Goal: Transaction & Acquisition: Purchase product/service

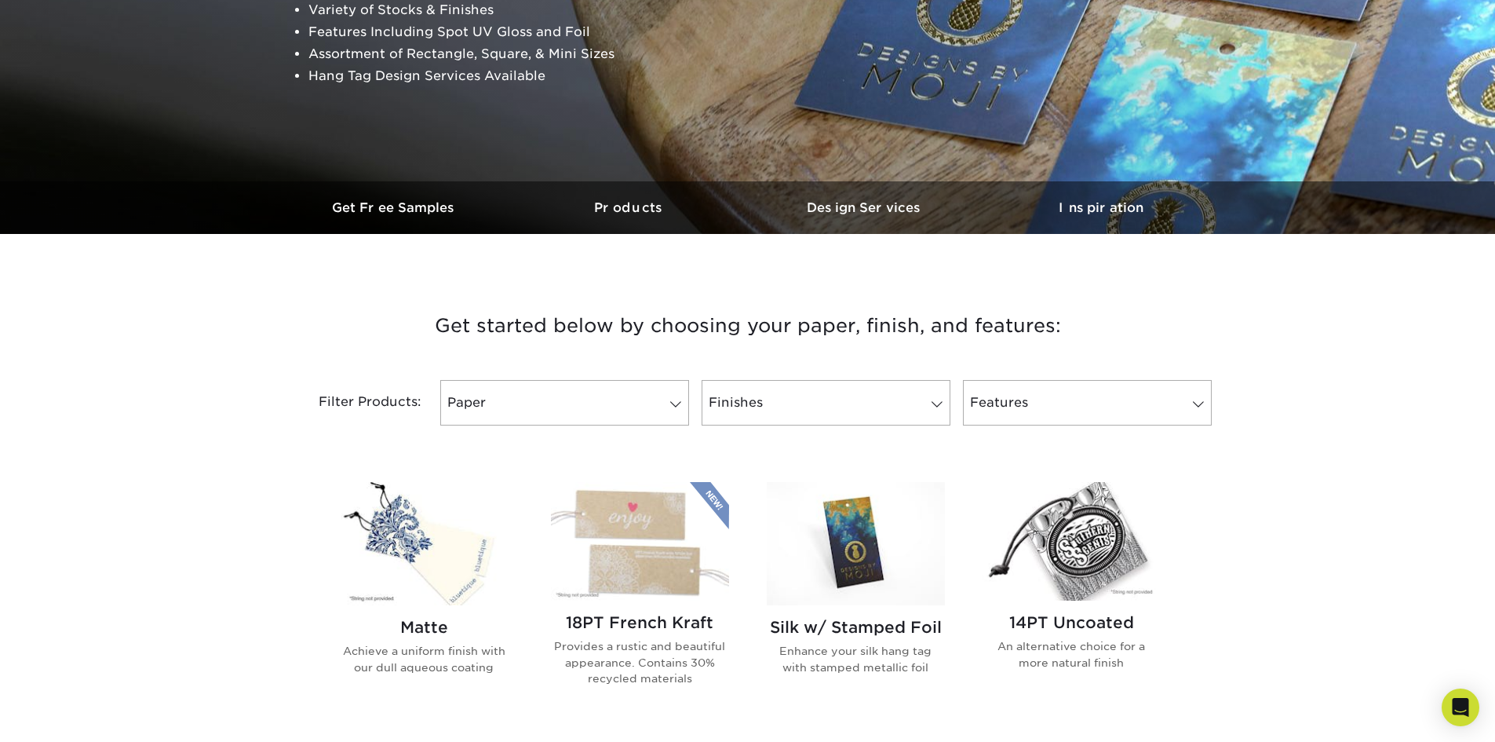
scroll to position [314, 0]
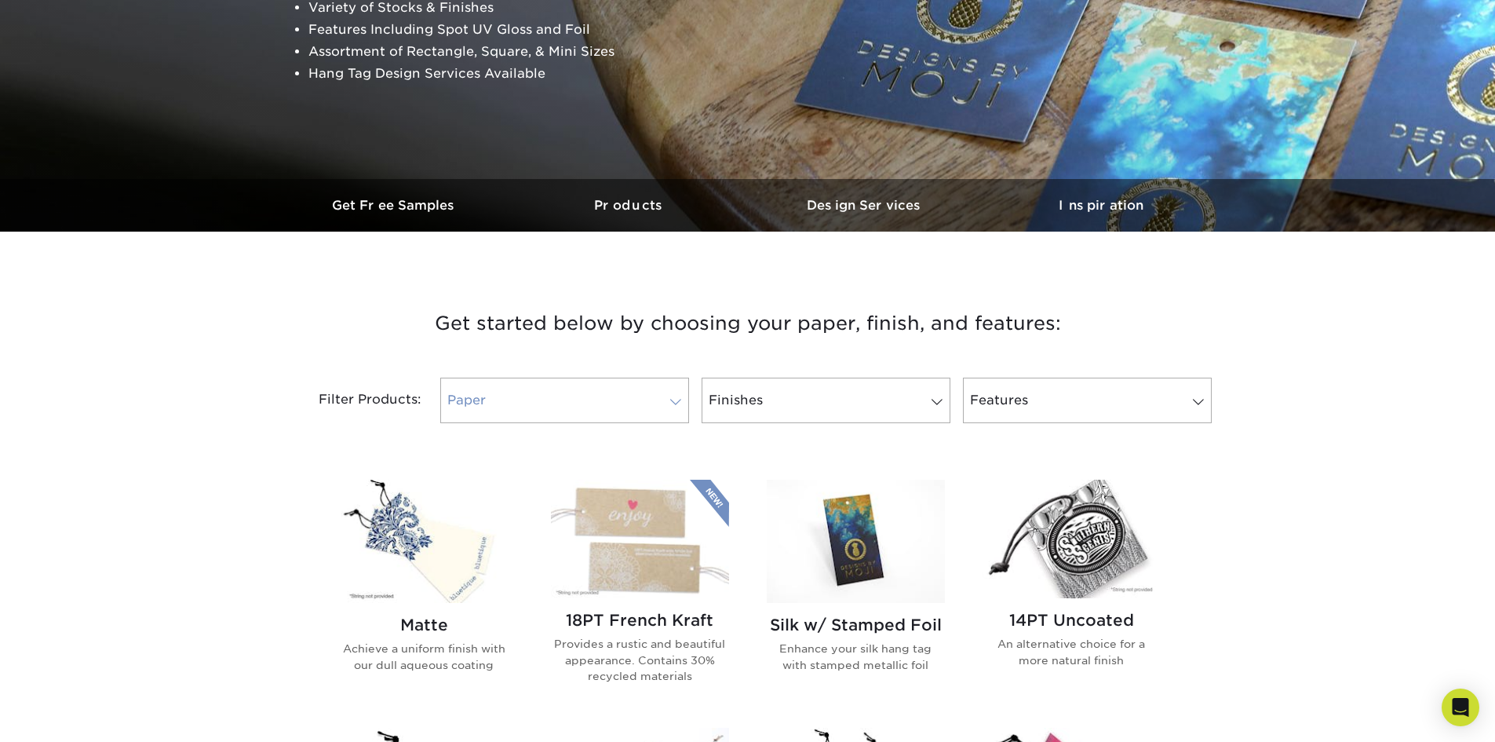
click at [674, 403] on span at bounding box center [676, 402] width 22 height 13
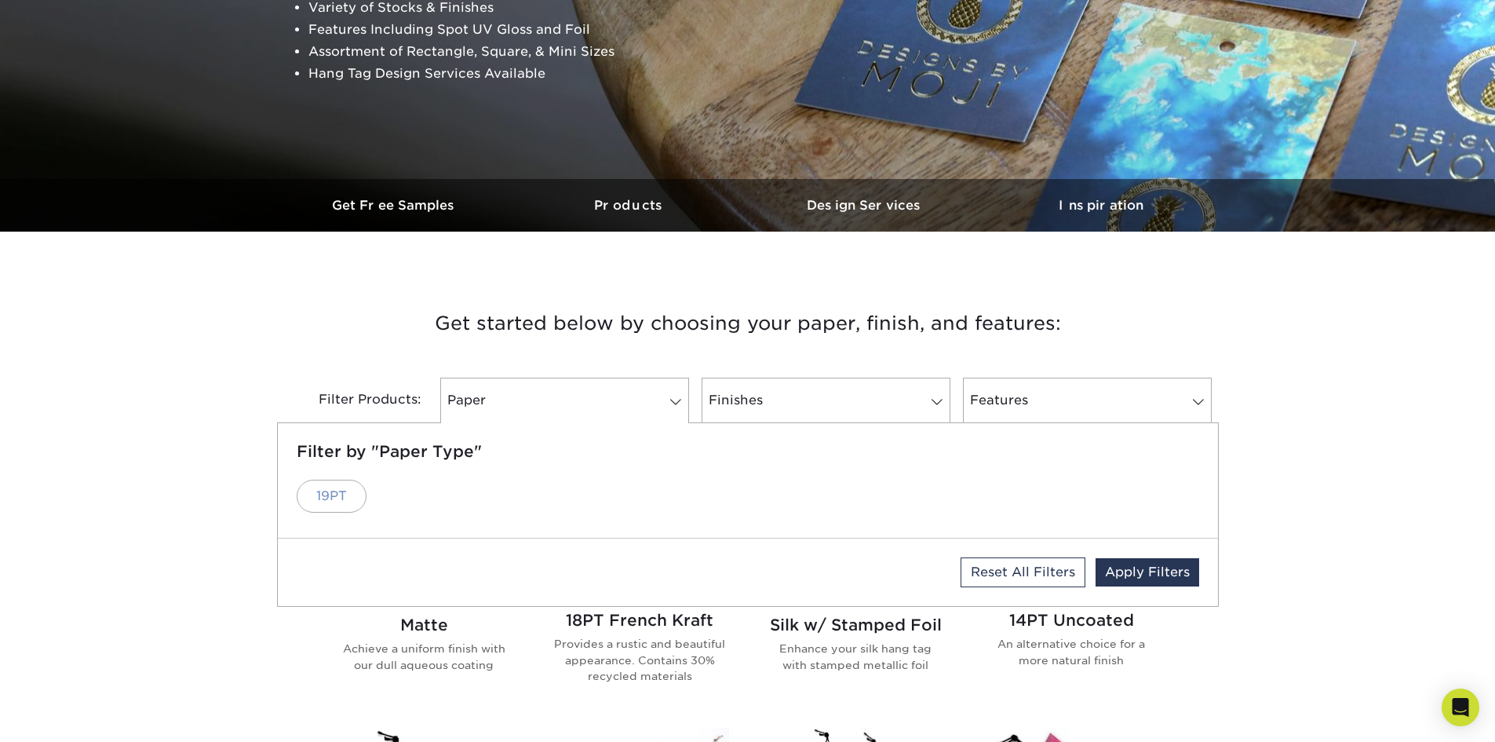
click at [345, 491] on link "19PT" at bounding box center [332, 496] width 70 height 33
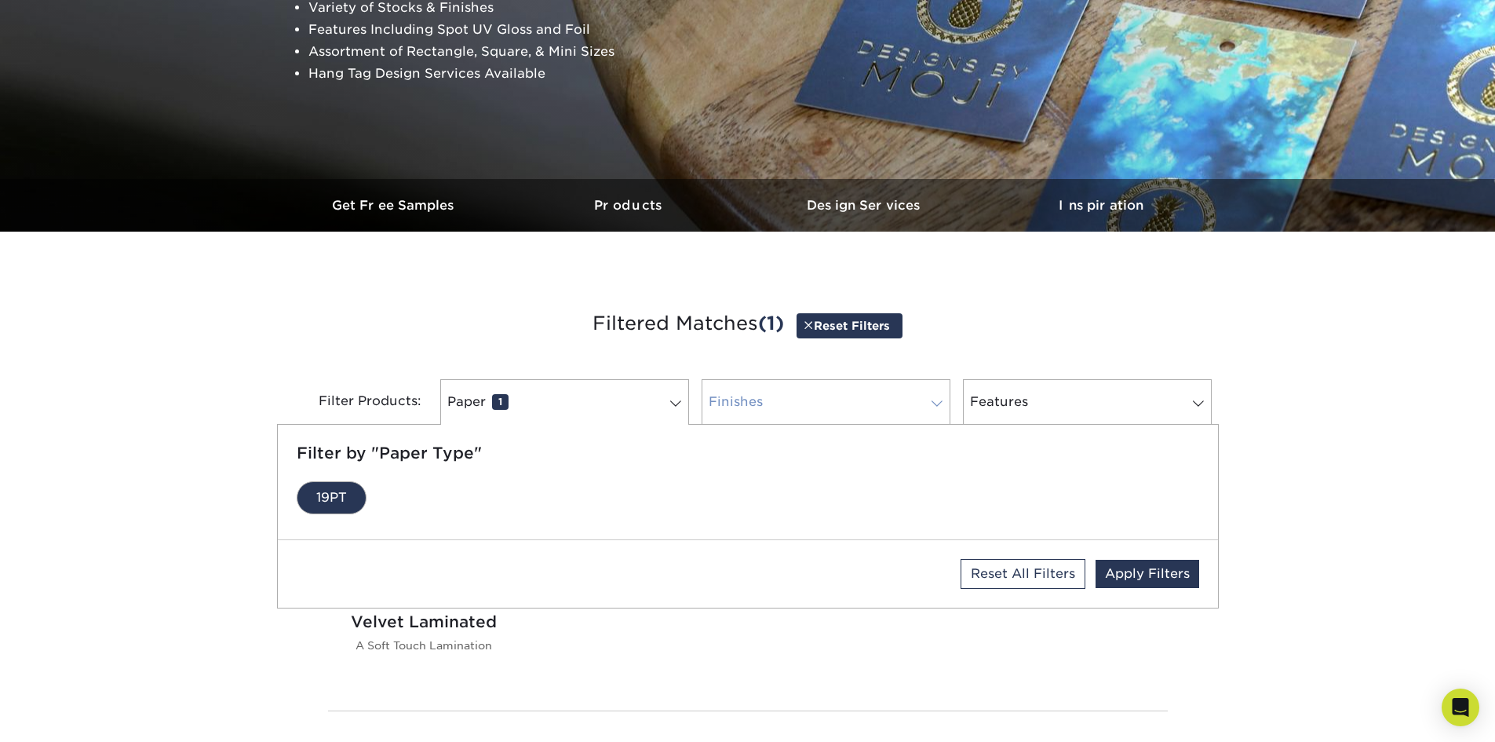
click at [808, 410] on link "Finishes 0" at bounding box center [826, 402] width 249 height 46
click at [1027, 402] on link "Features 0" at bounding box center [1087, 402] width 249 height 46
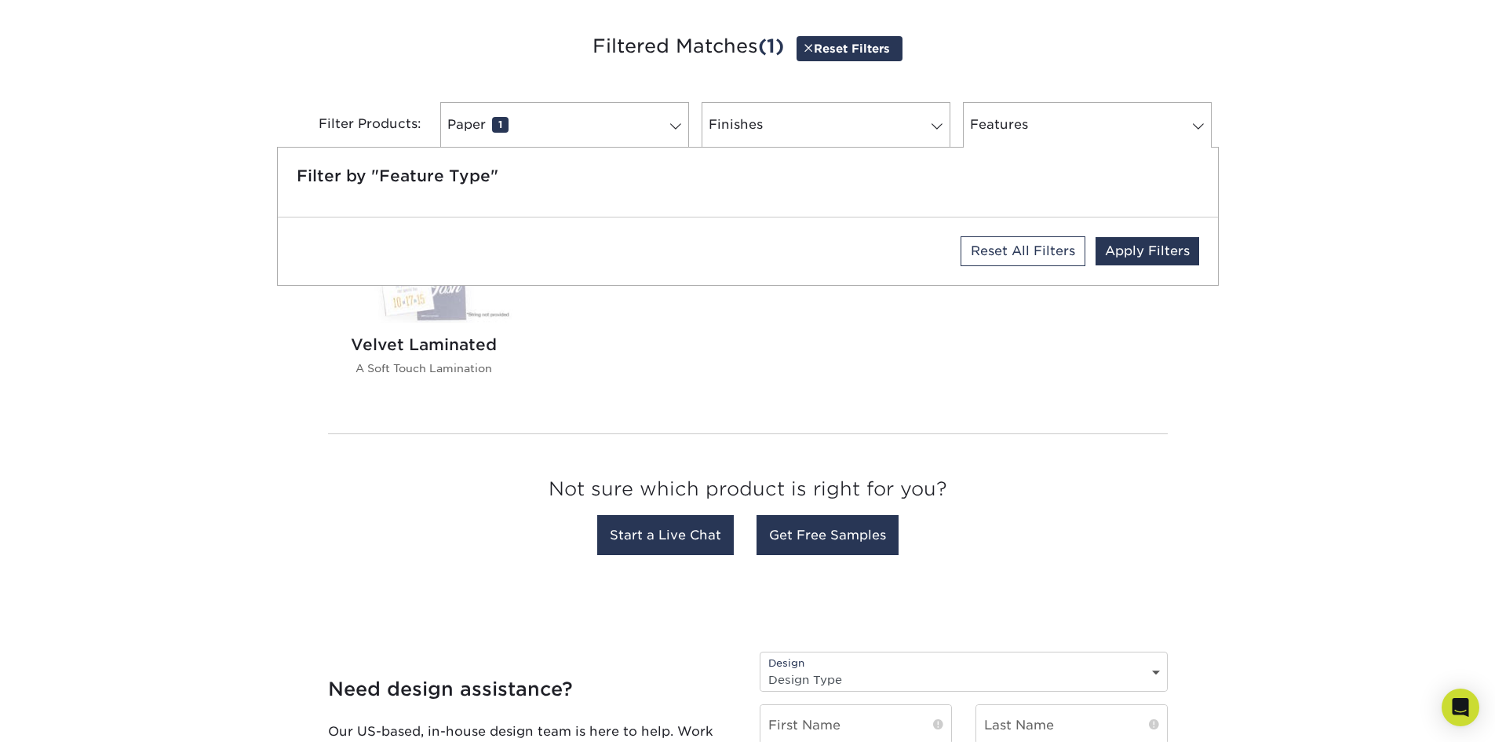
scroll to position [628, 0]
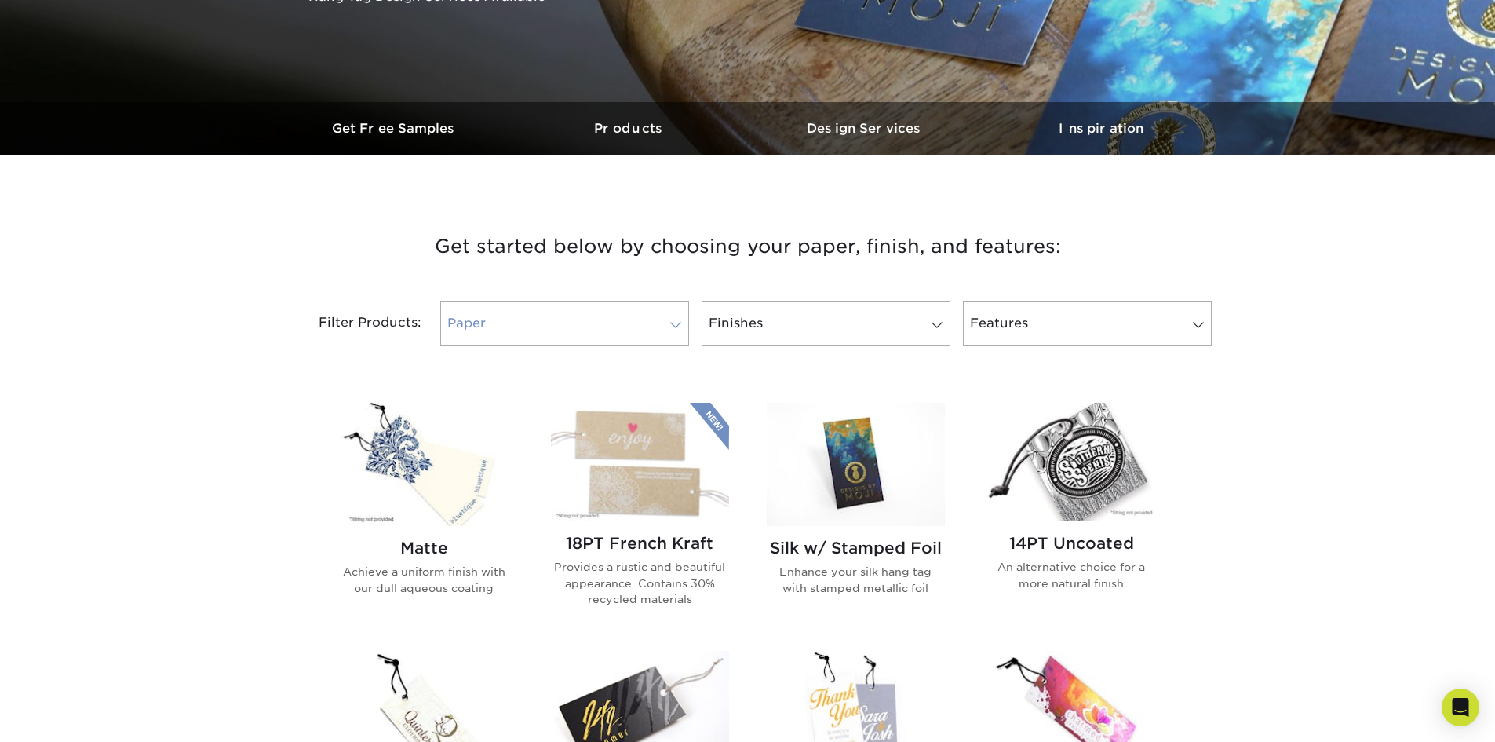
scroll to position [393, 0]
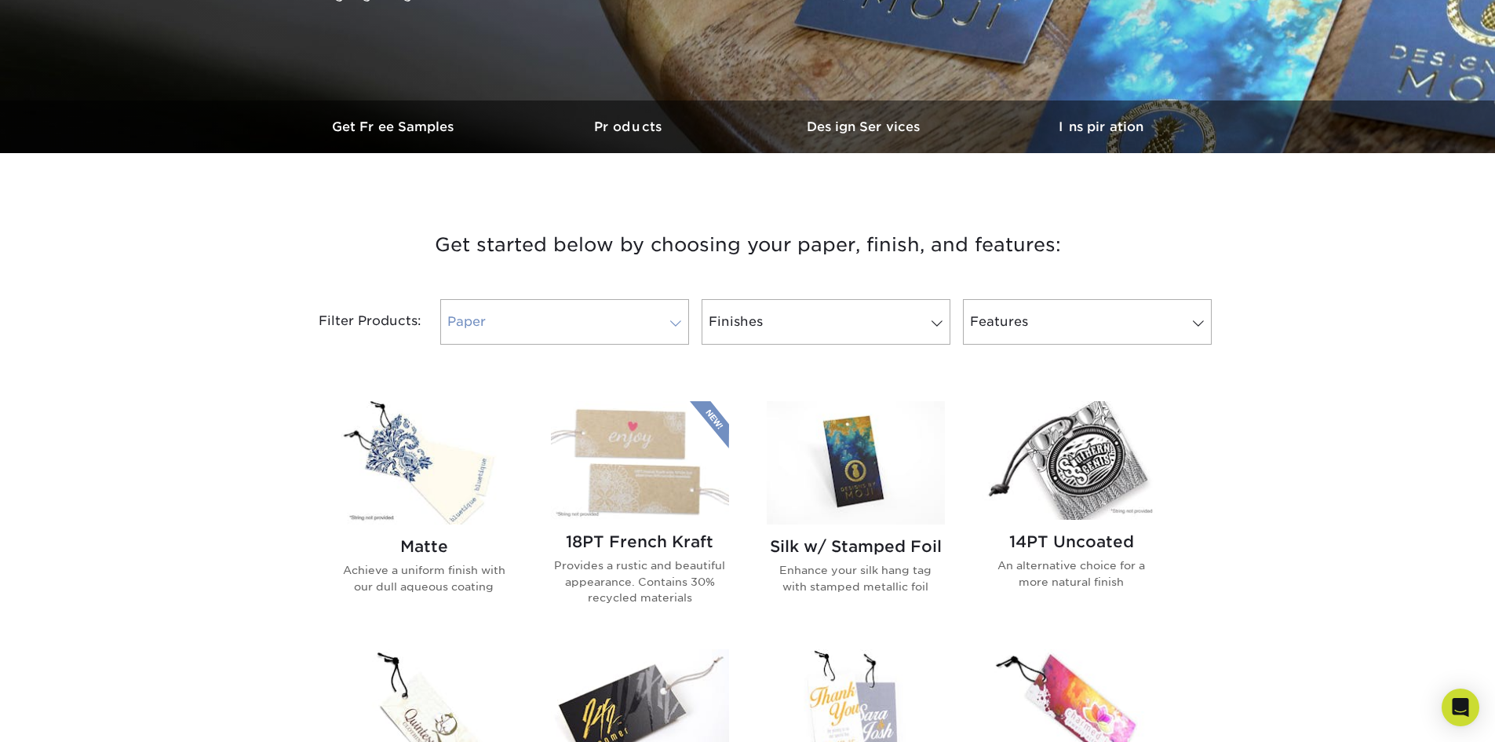
click at [665, 320] on span at bounding box center [676, 323] width 22 height 13
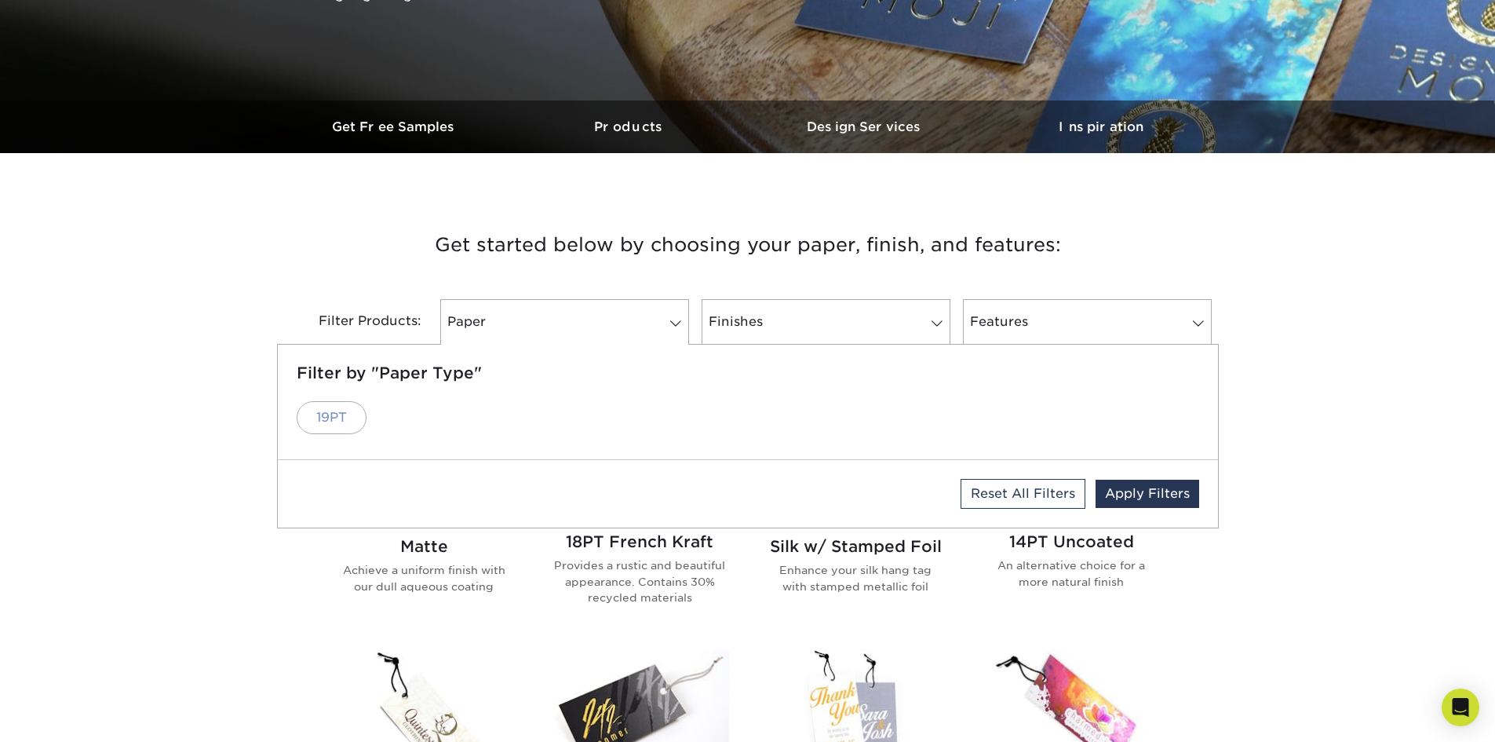
click at [335, 414] on link "19PT" at bounding box center [332, 417] width 70 height 33
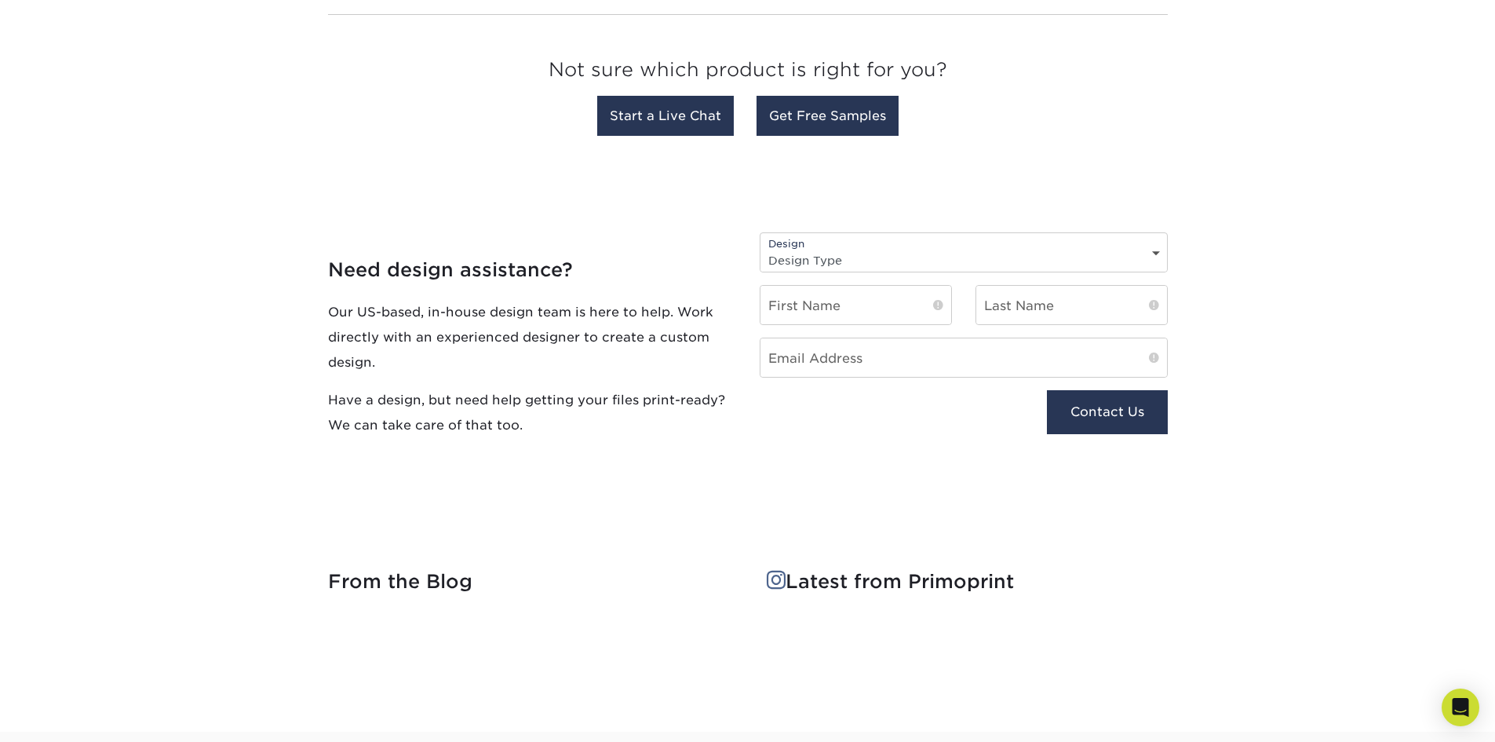
scroll to position [1021, 0]
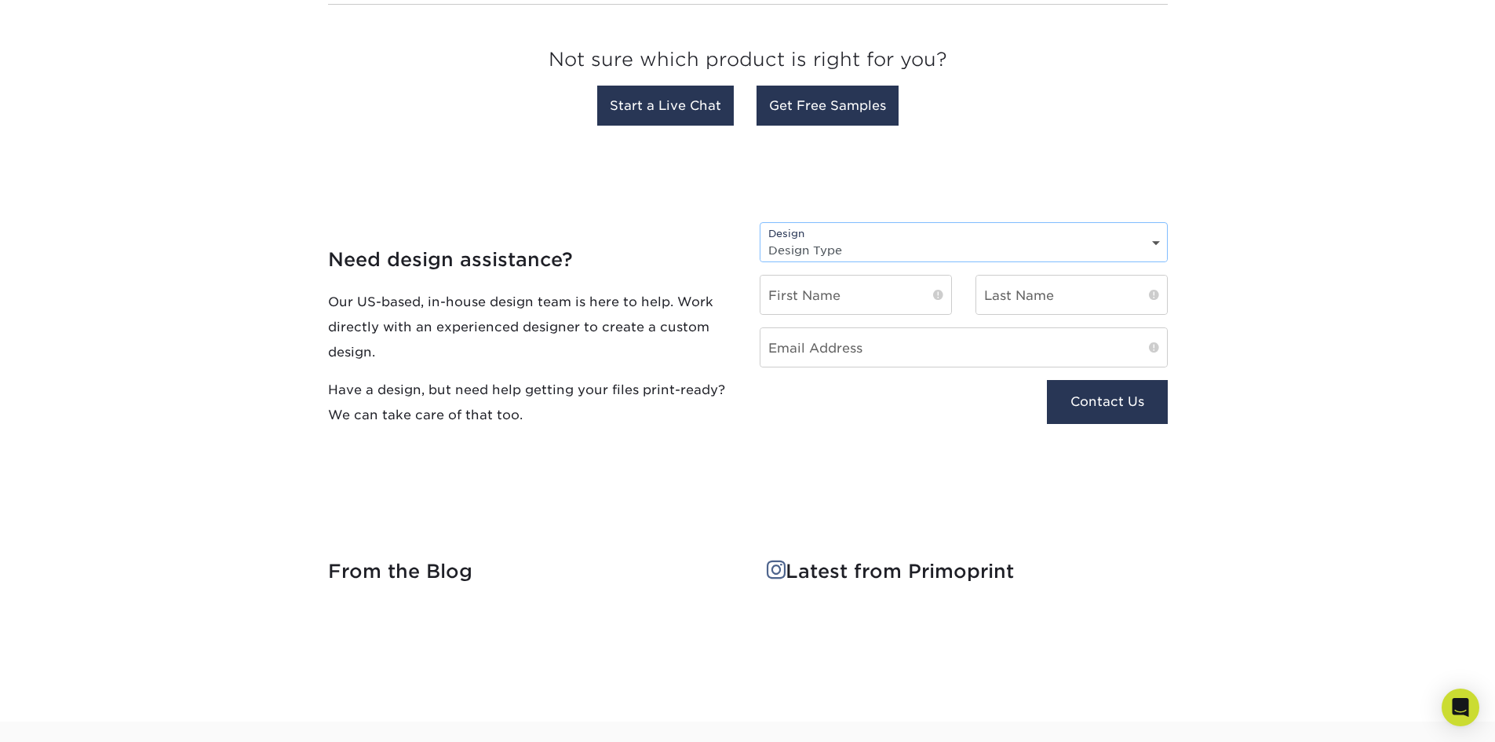
click at [893, 249] on select "Design Type Design Edits New Design" at bounding box center [964, 250] width 407 height 23
select select "New Design"
click at [761, 239] on select "Design Type Design Edits New Design" at bounding box center [964, 250] width 407 height 23
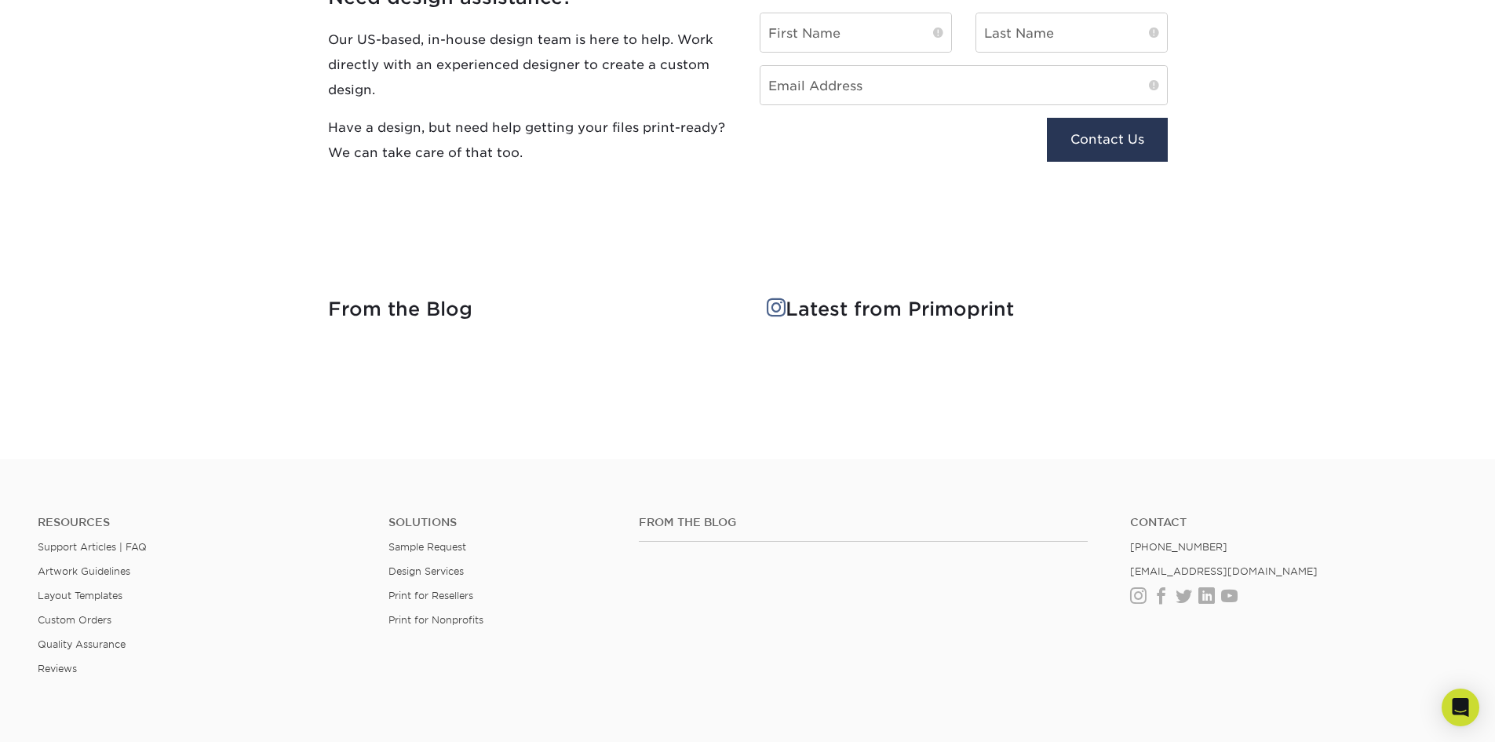
scroll to position [1335, 0]
